Goal: Task Accomplishment & Management: Manage account settings

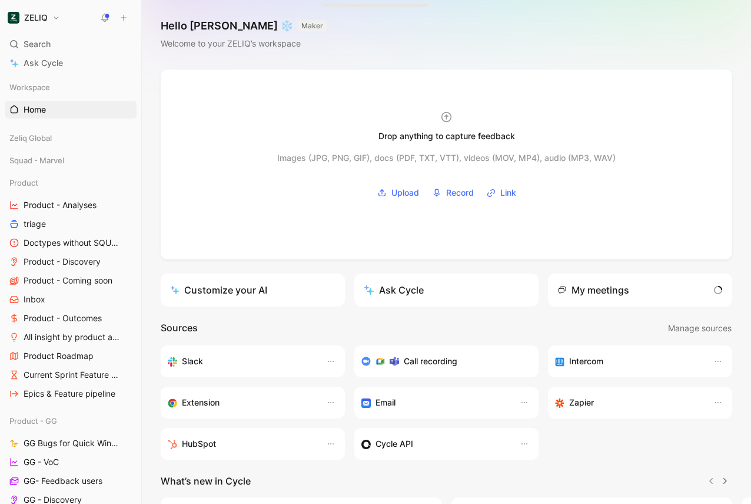
click at [31, 23] on button "ZELIQ" at bounding box center [34, 17] width 58 height 16
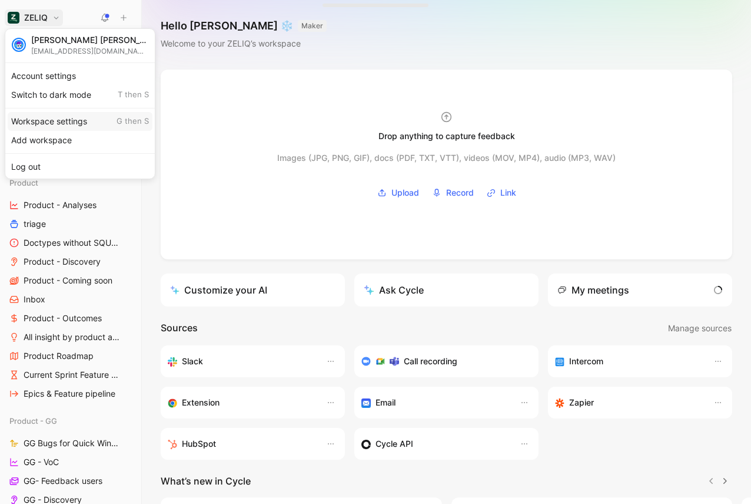
click at [49, 120] on div "Workspace settings G then S" at bounding box center [80, 121] width 145 height 19
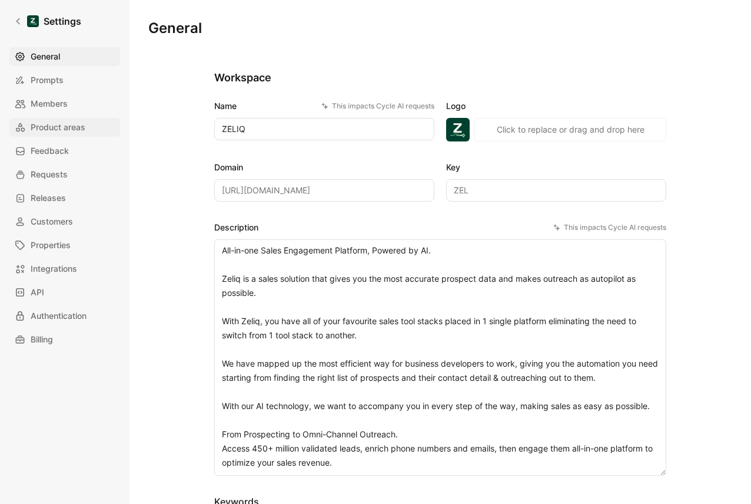
click at [61, 130] on span "Product areas" at bounding box center [58, 127] width 55 height 14
